Goal: Find specific page/section: Find specific page/section

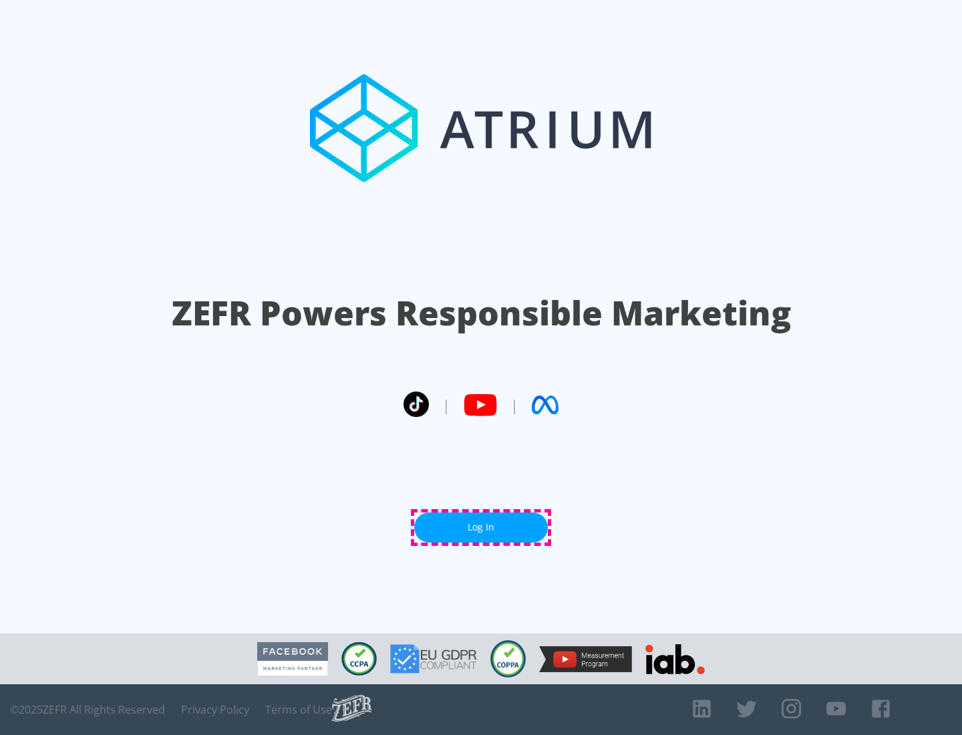
click at [481, 527] on link "Log In" at bounding box center [481, 528] width 134 height 30
